Goal: Transaction & Acquisition: Subscribe to service/newsletter

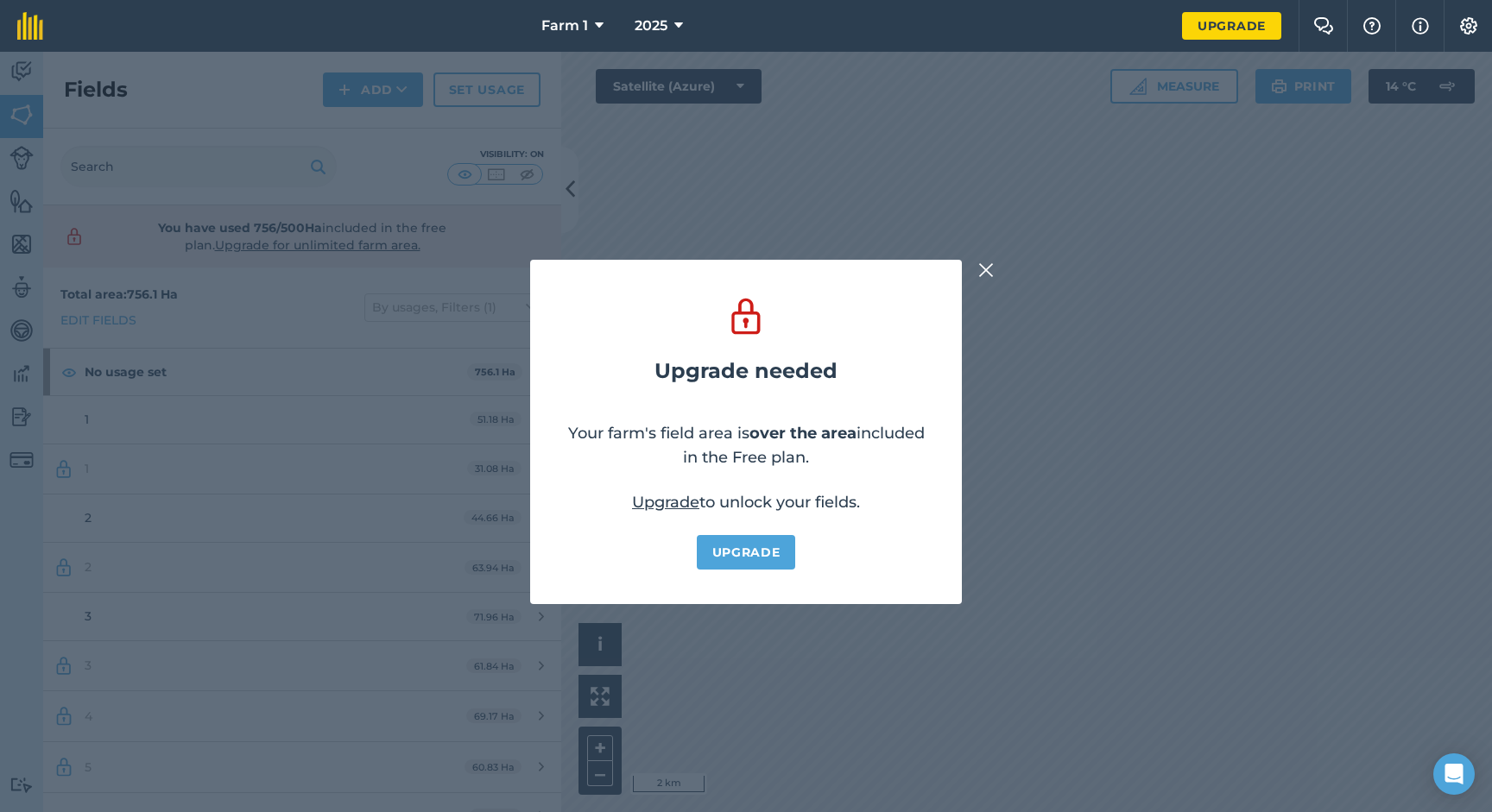
click at [989, 284] on div "Upgrade needed Your farm's field area is over the area included in the Free pla…" at bounding box center [746, 431] width 1492 height 760
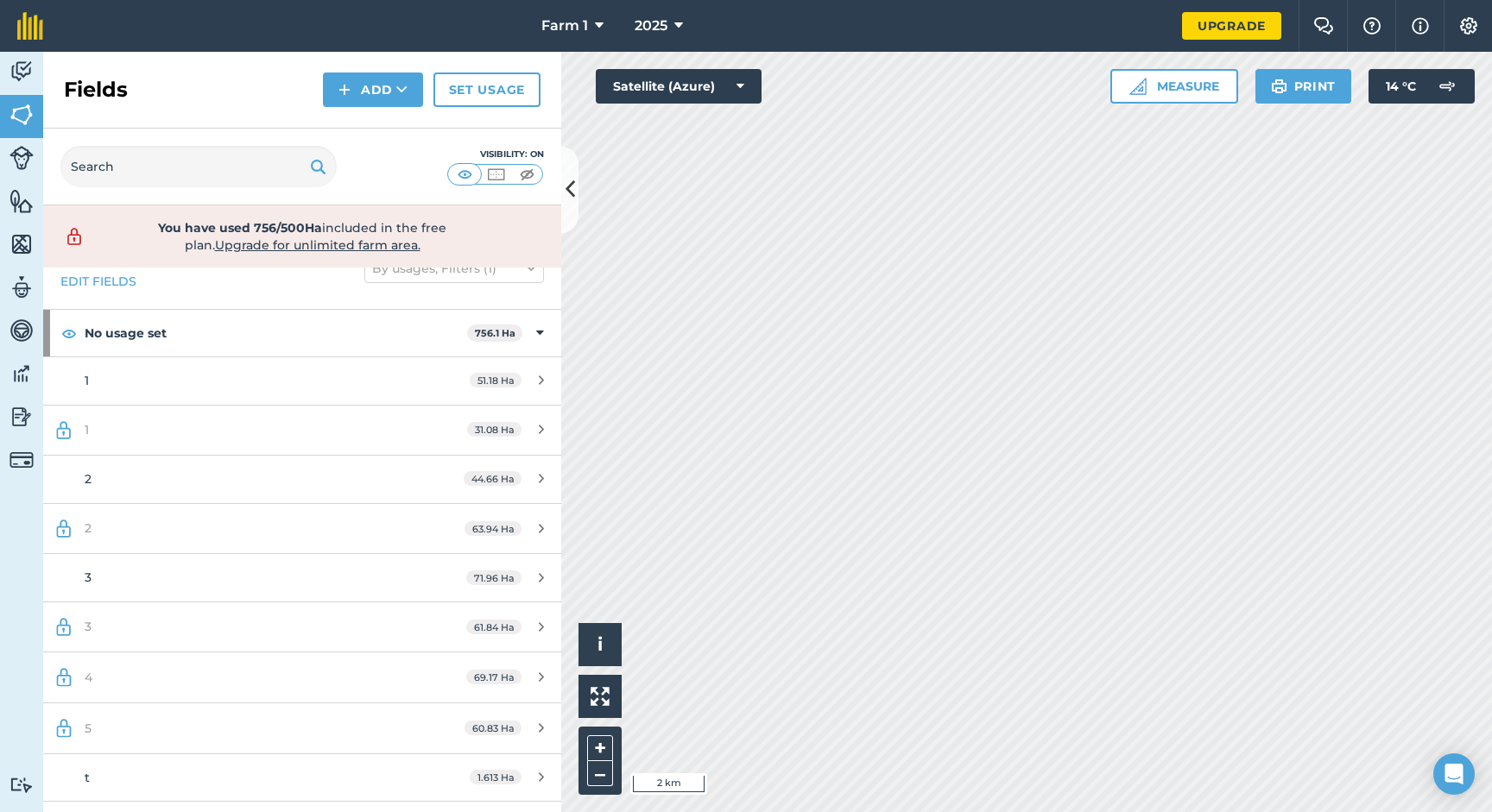
scroll to position [46, 0]
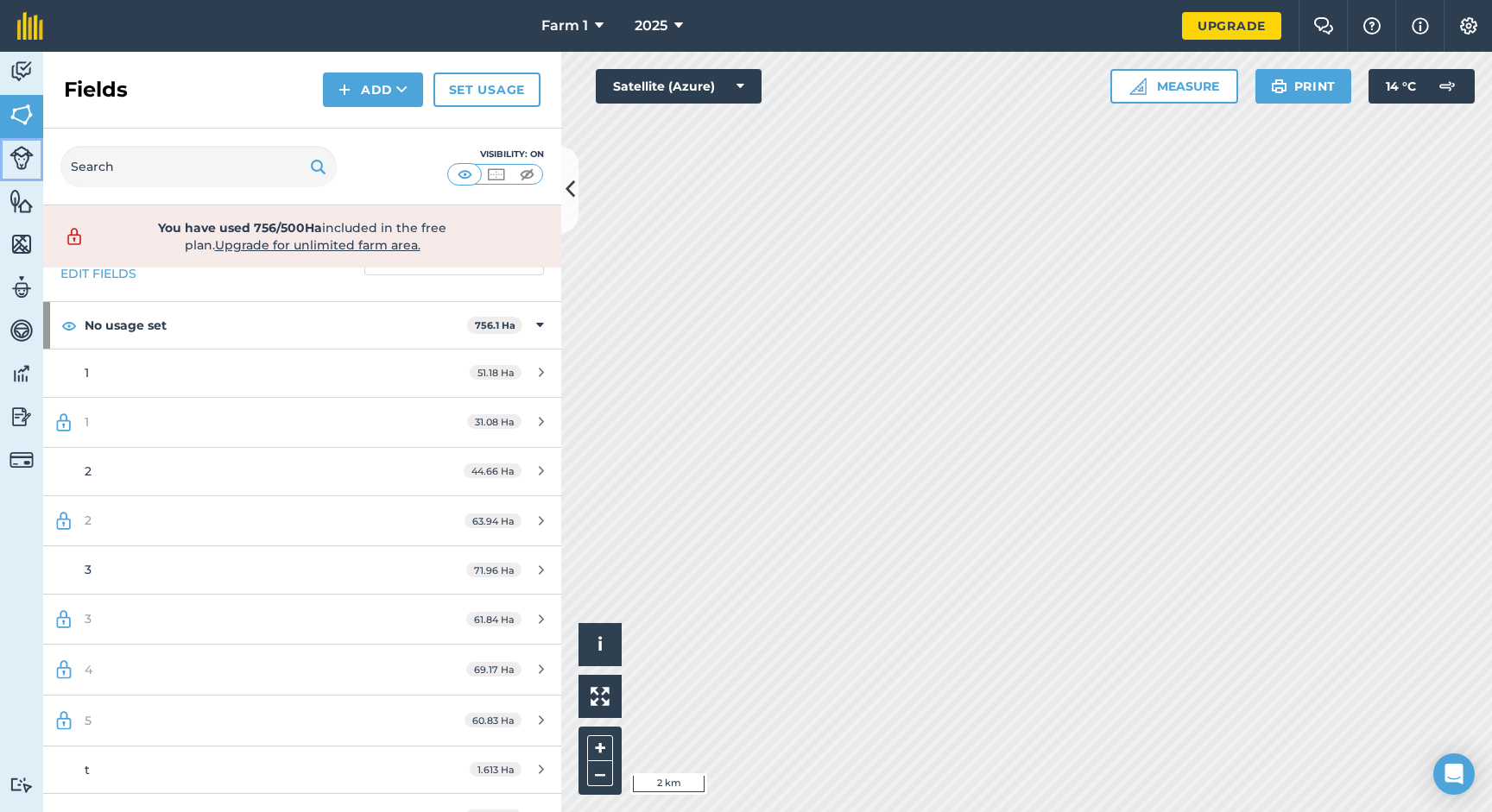
click at [20, 160] on img at bounding box center [22, 158] width 25 height 24
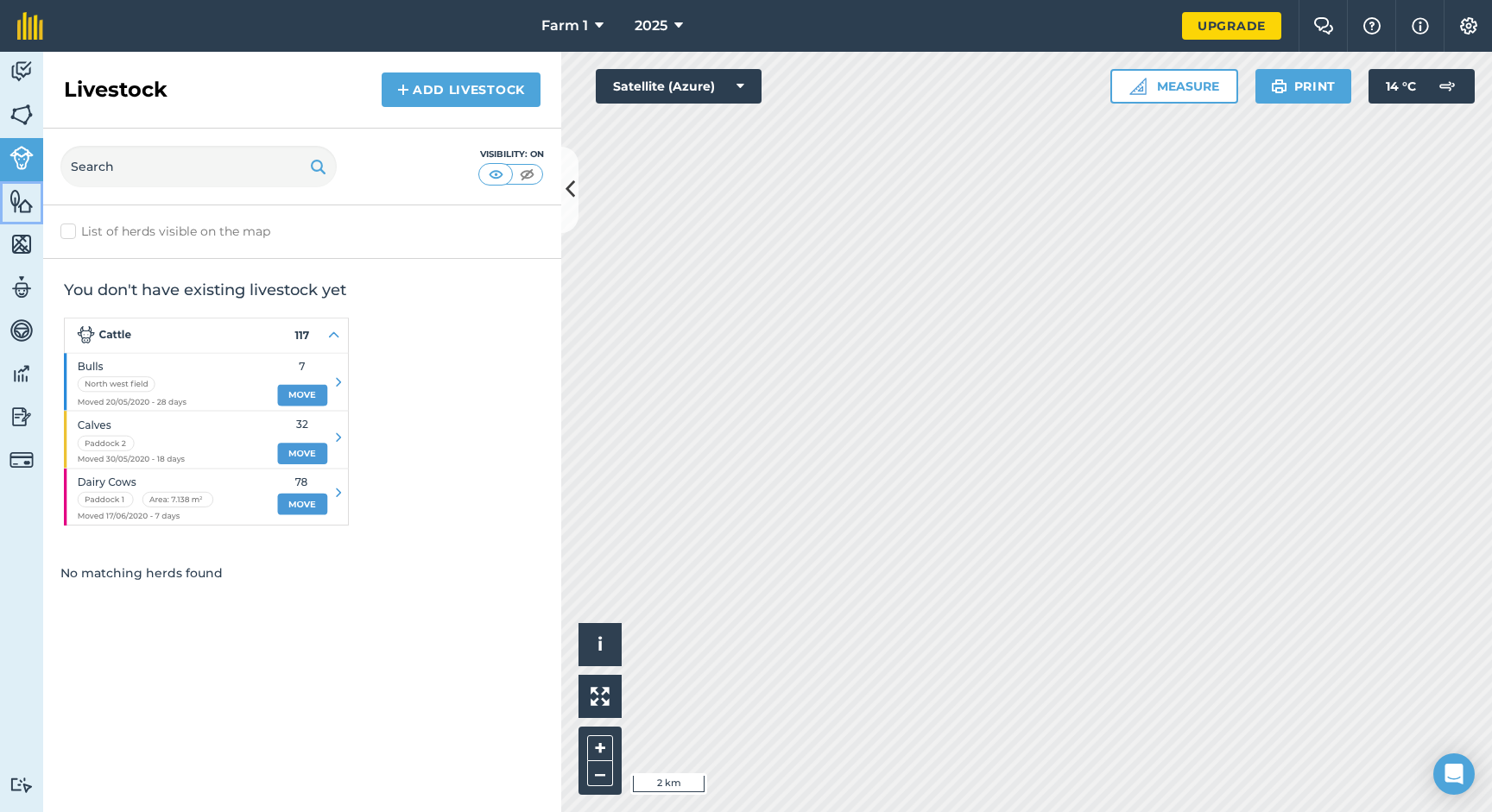
click at [21, 200] on img at bounding box center [22, 201] width 25 height 26
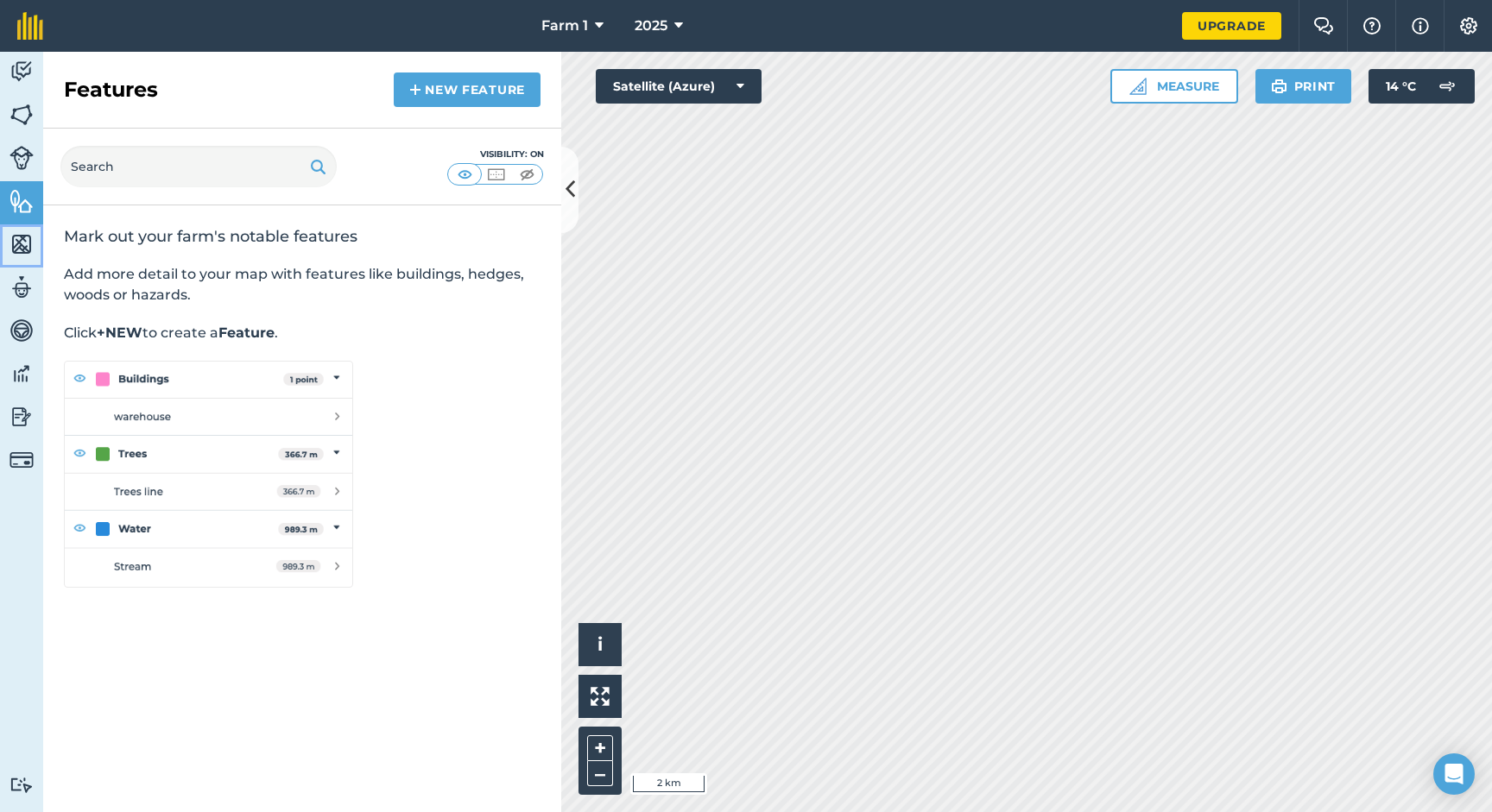
click at [19, 244] on img at bounding box center [22, 244] width 25 height 26
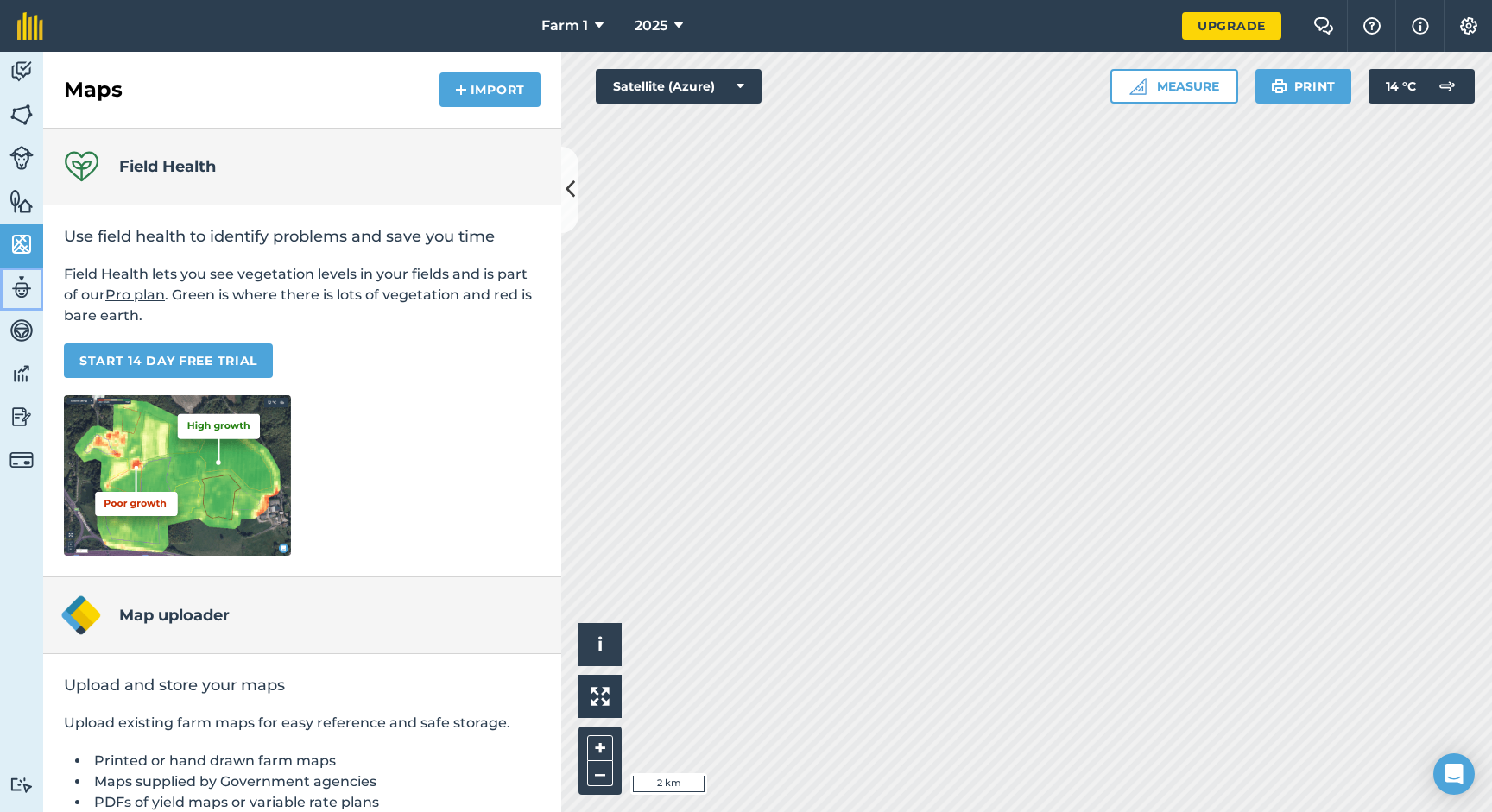
click at [18, 283] on img at bounding box center [22, 288] width 25 height 26
select select "MEMBER"
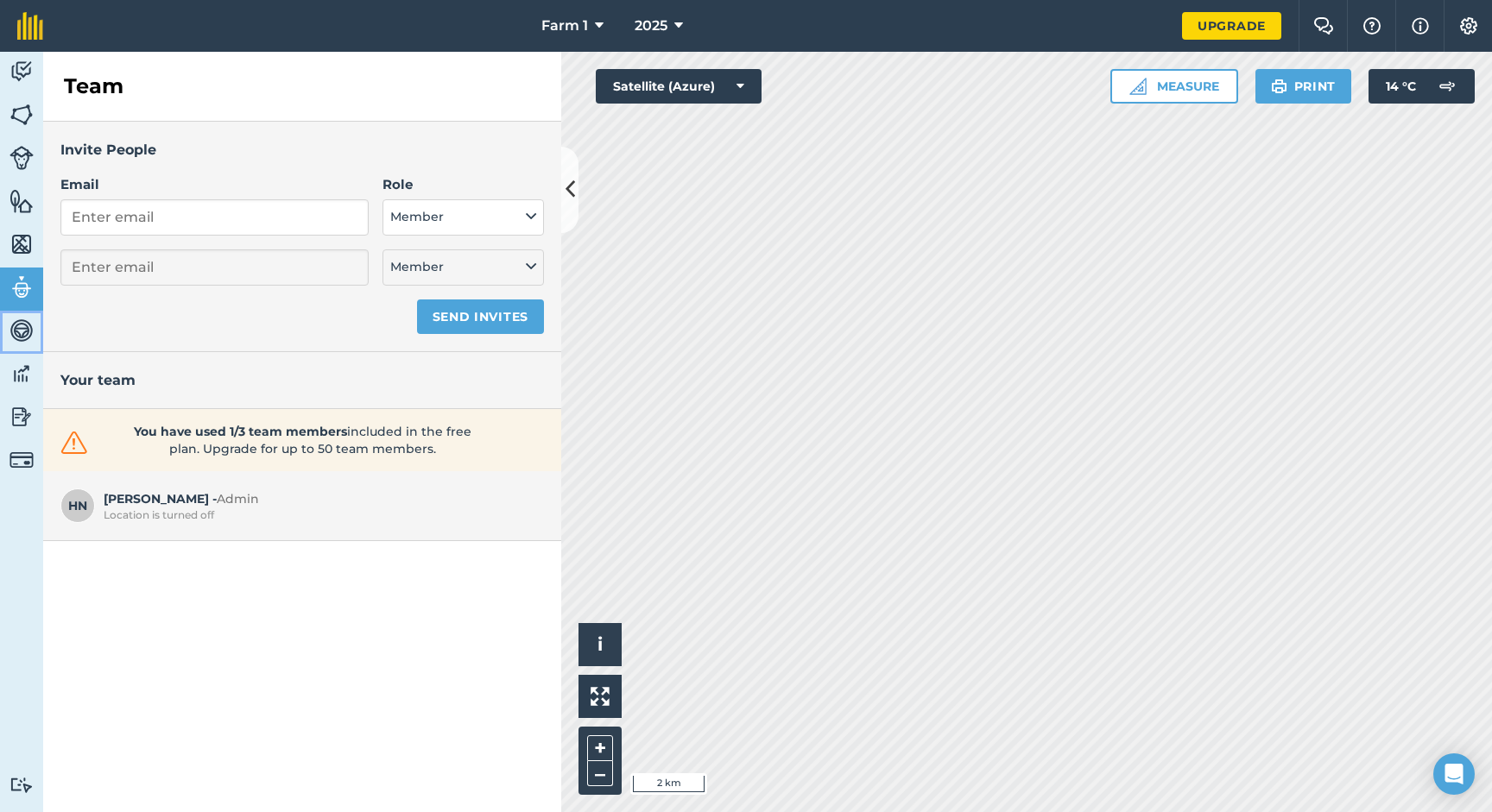
click at [20, 323] on img at bounding box center [22, 331] width 25 height 26
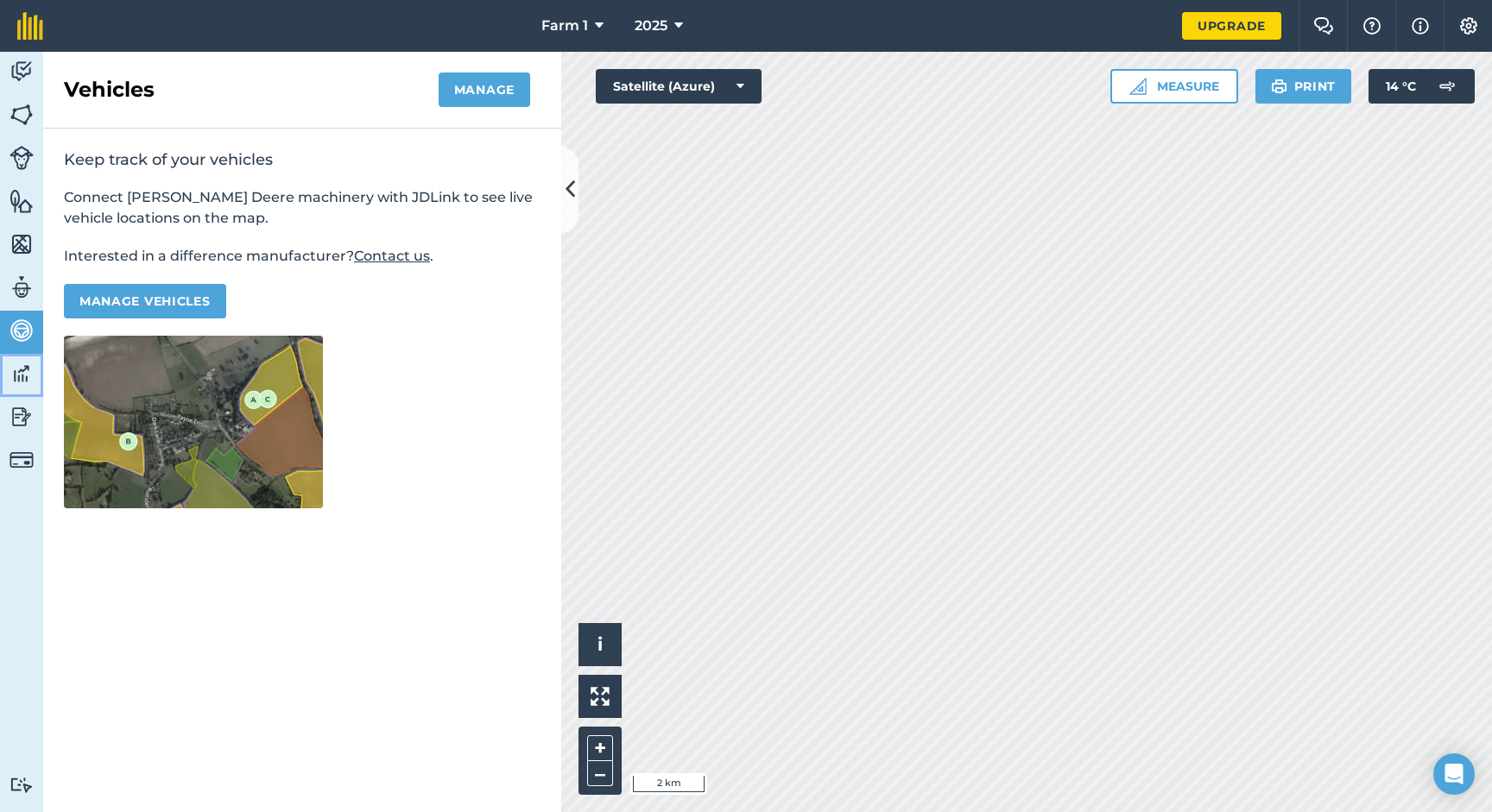
click at [27, 389] on link "Data" at bounding box center [21, 374] width 43 height 43
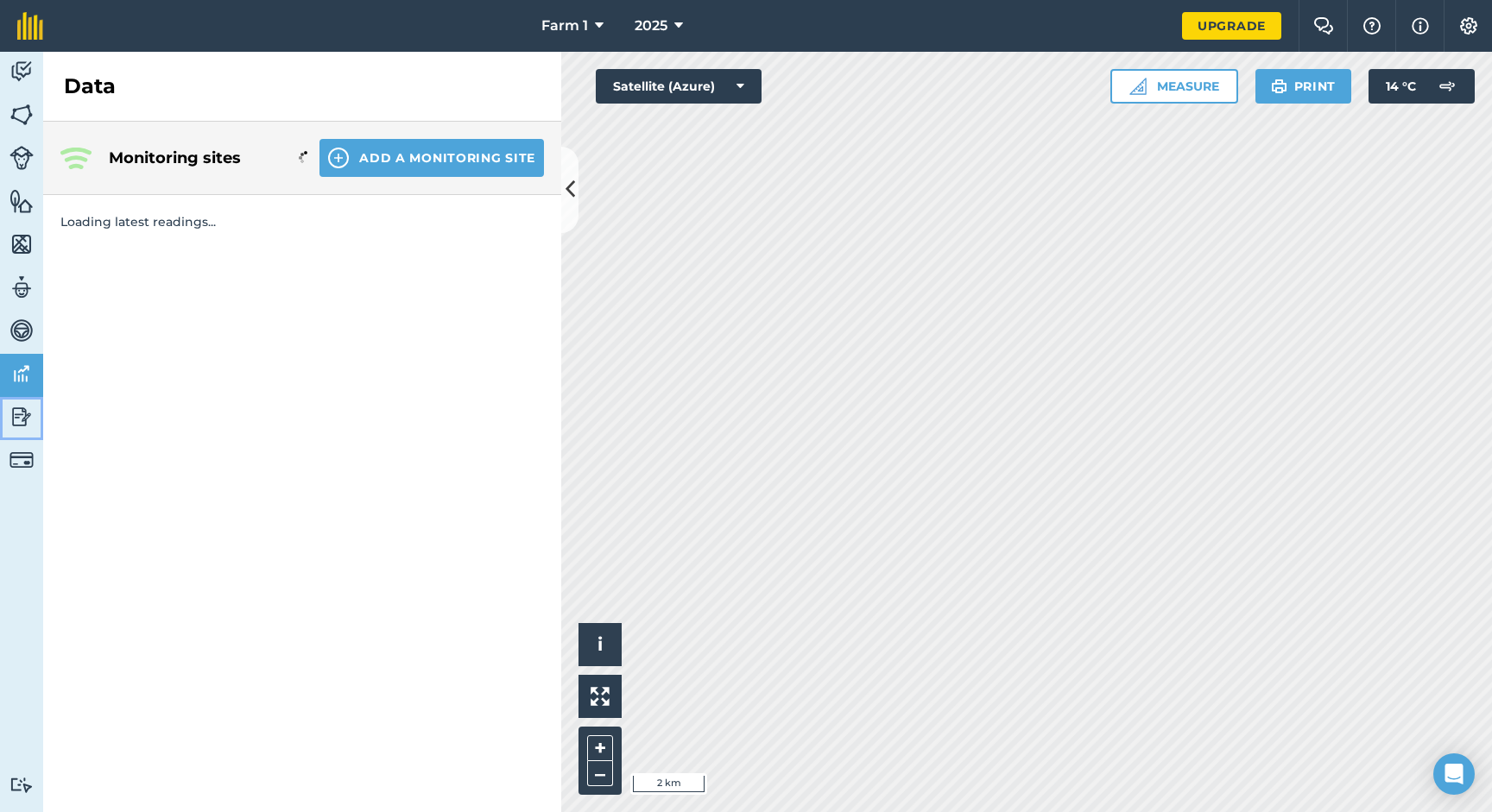
click at [34, 432] on link "Reporting" at bounding box center [21, 418] width 43 height 43
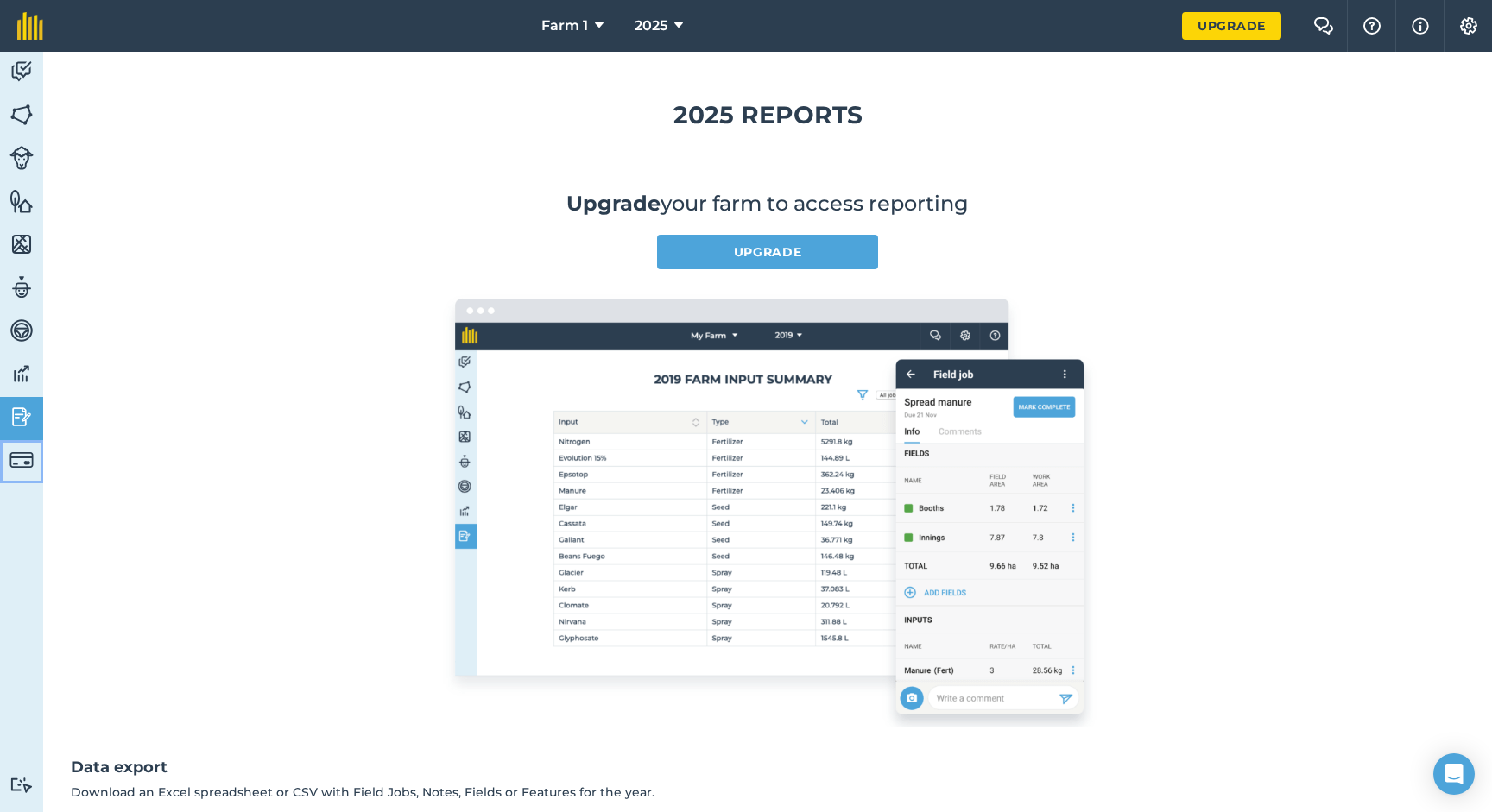
click at [27, 459] on img at bounding box center [22, 460] width 25 height 24
